Goal: Transaction & Acquisition: Purchase product/service

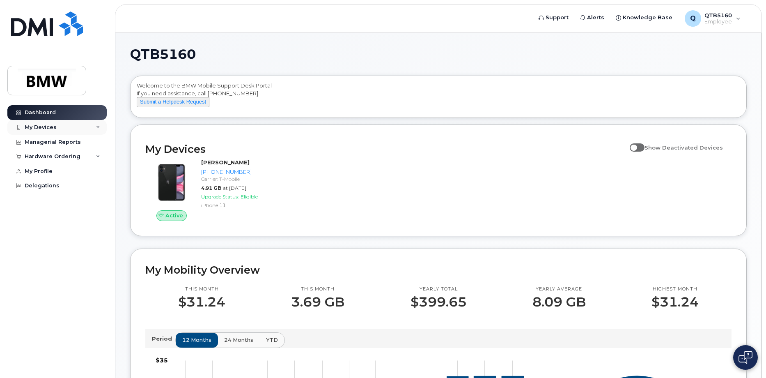
click at [94, 125] on div "My Devices" at bounding box center [56, 127] width 99 height 15
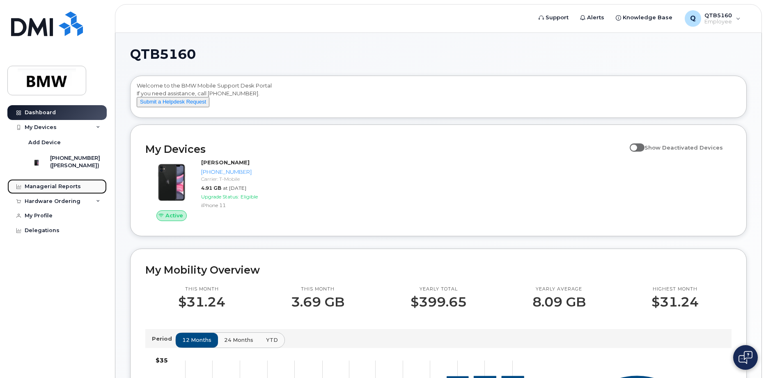
click at [68, 190] on div "Managerial Reports" at bounding box center [53, 186] width 56 height 7
click at [78, 208] on div "Hardware Ordering" at bounding box center [56, 201] width 99 height 15
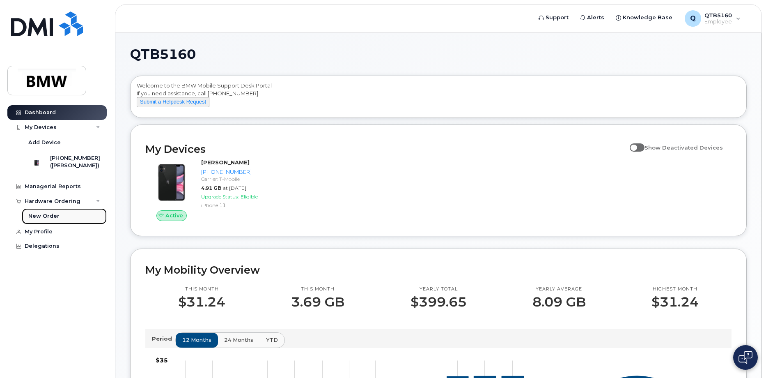
click at [62, 224] on link "New Order" at bounding box center [64, 216] width 85 height 16
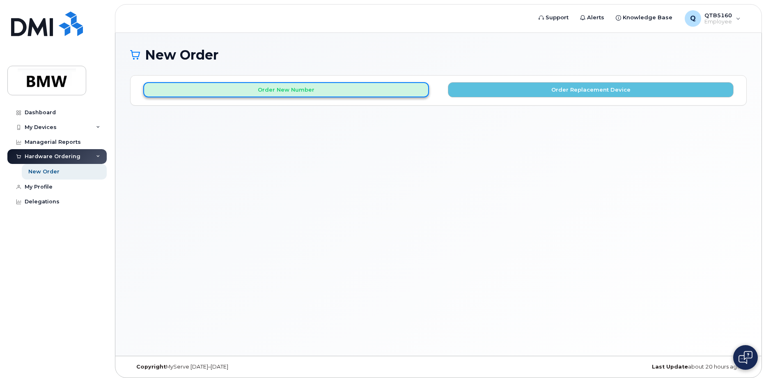
click at [278, 94] on button "Order New Number" at bounding box center [286, 89] width 286 height 15
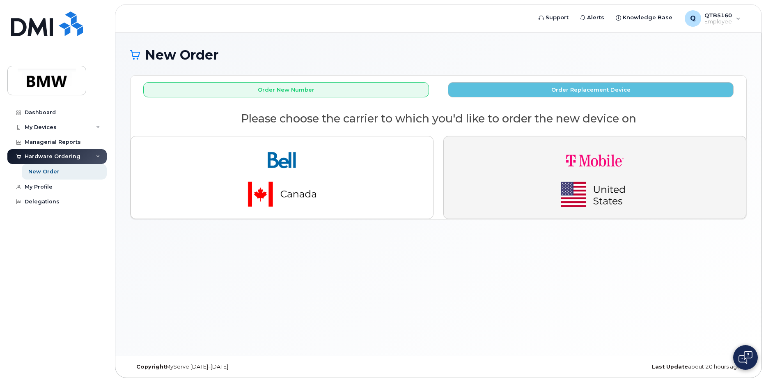
click at [552, 161] on img "button" at bounding box center [594, 177] width 115 height 69
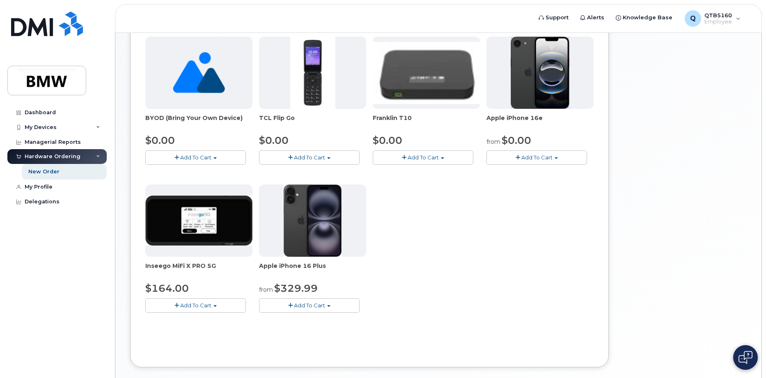
scroll to position [188, 0]
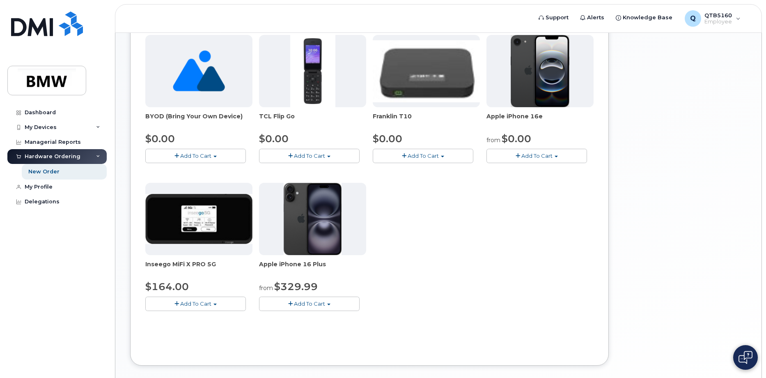
click at [327, 251] on img at bounding box center [313, 219] width 58 height 72
click at [346, 233] on div at bounding box center [312, 219] width 107 height 72
click at [331, 307] on button "Add To Cart" at bounding box center [309, 303] width 101 height 14
click at [423, 285] on div "BYOD (Bring Your Own Device) $0.00 Add To Cart $0.00 - Activation TCL Flip Go $…" at bounding box center [369, 179] width 448 height 289
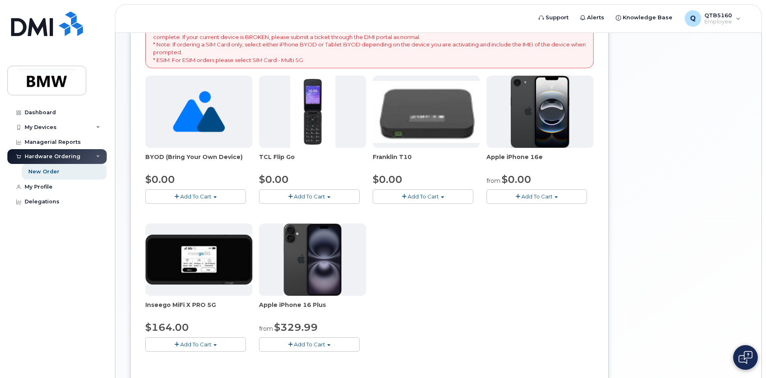
scroll to position [147, 0]
click at [355, 266] on div at bounding box center [312, 260] width 107 height 72
click at [329, 266] on img at bounding box center [313, 260] width 58 height 72
click at [353, 291] on div at bounding box center [312, 260] width 107 height 72
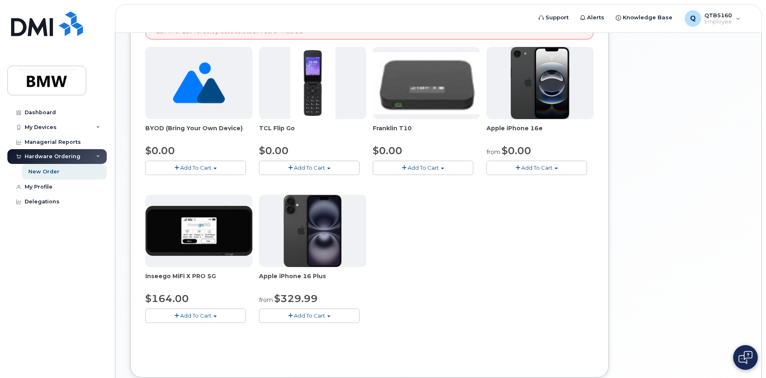
scroll to position [229, 0]
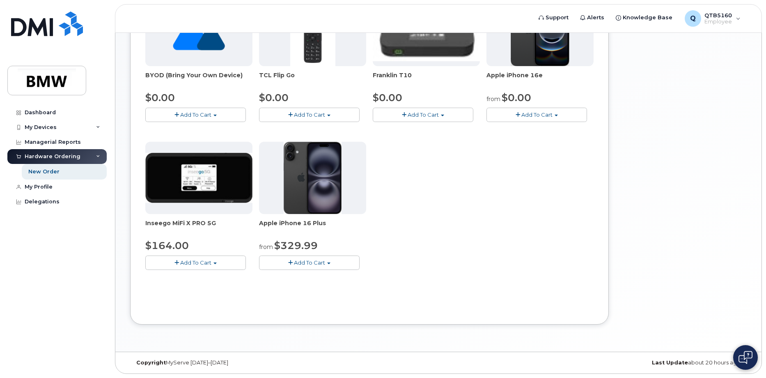
click at [328, 208] on img at bounding box center [313, 178] width 58 height 72
click at [327, 203] on img at bounding box center [313, 178] width 58 height 72
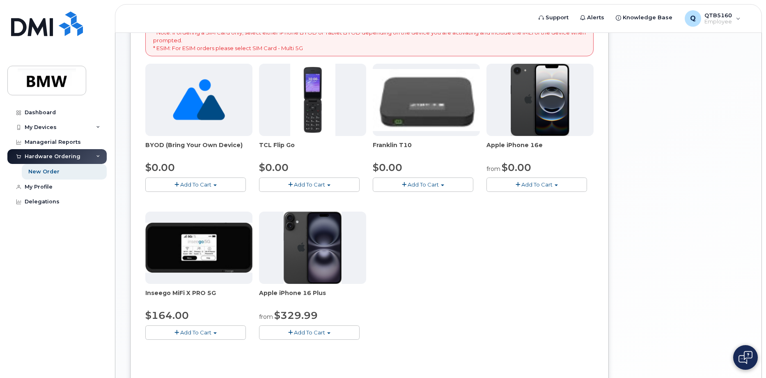
scroll to position [188, 0]
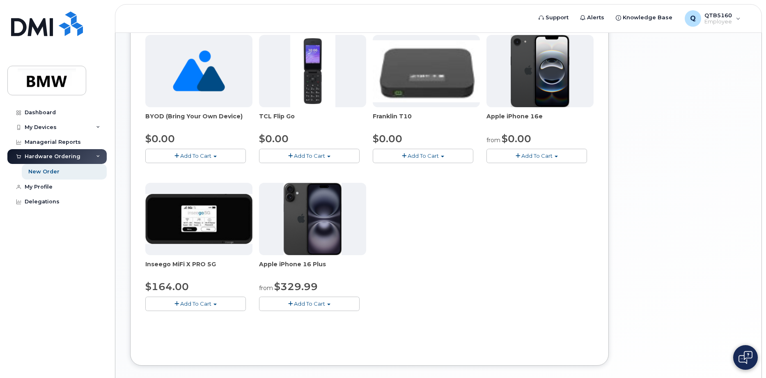
click at [333, 301] on button "Add To Cart" at bounding box center [309, 303] width 101 height 14
click at [326, 320] on link "$329.99 - 30 Month Activation (128GB)" at bounding box center [322, 319] width 122 height 10
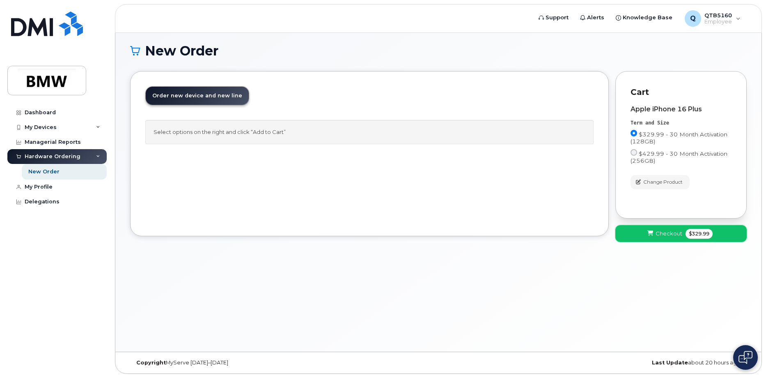
click at [656, 230] on span "Checkout" at bounding box center [669, 233] width 27 height 8
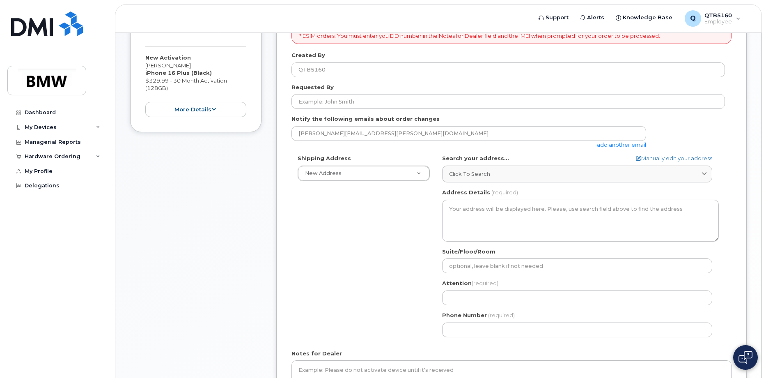
scroll to position [164, 0]
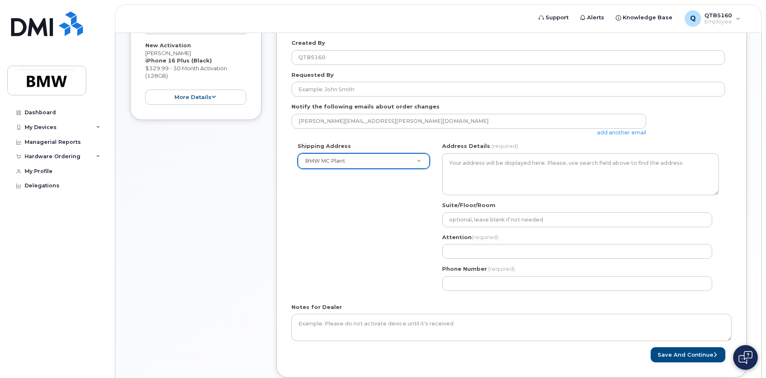
select select
type textarea "1400 Highway 101 S GREER SC 29651-6731 UNITED STATES Greer South Carolina 29651…"
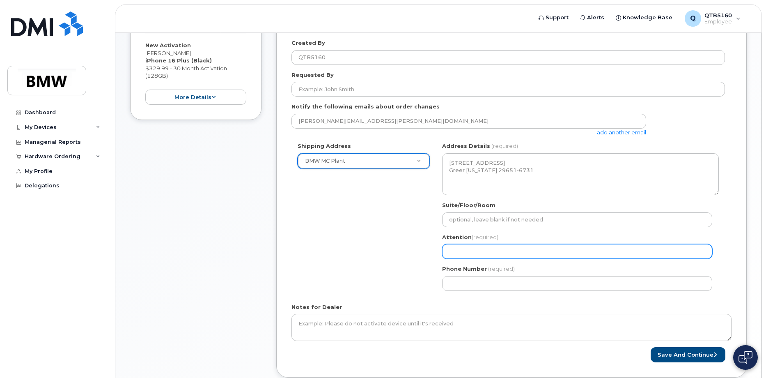
click at [458, 249] on input "Attention (required)" at bounding box center [577, 251] width 270 height 15
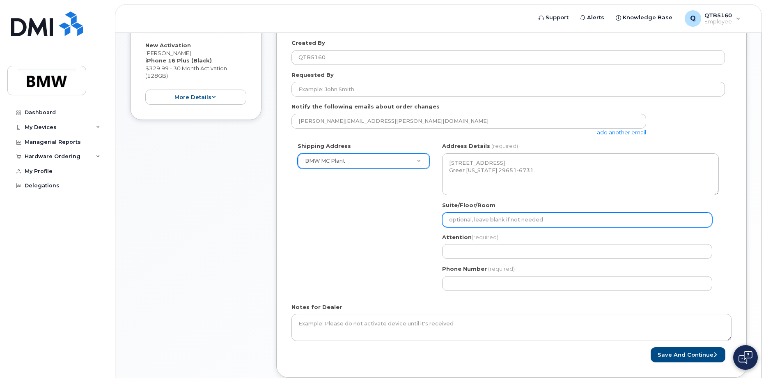
click at [475, 215] on input "Suite/Floor/Room" at bounding box center [577, 219] width 270 height 15
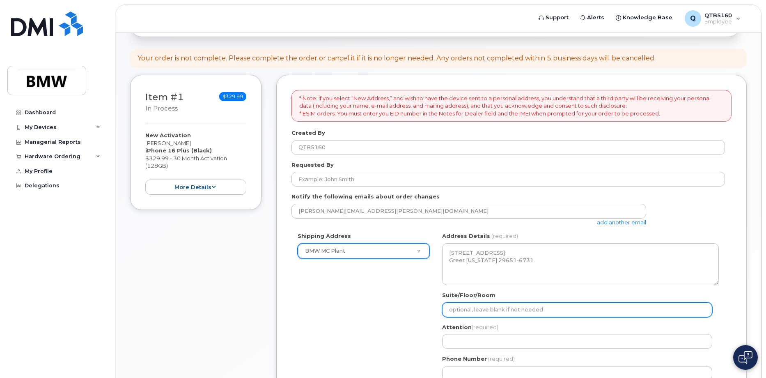
scroll to position [0, 0]
